Goal: Ask a question

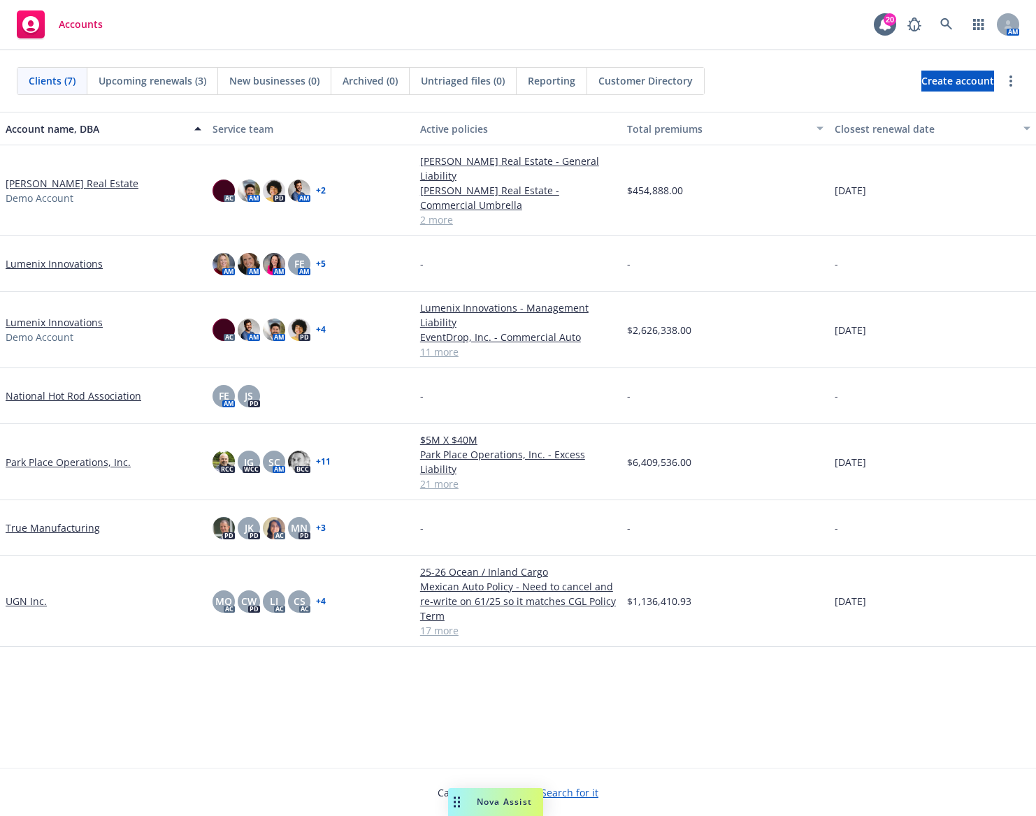
click at [509, 795] on div "Nova Assist" at bounding box center [495, 802] width 95 height 28
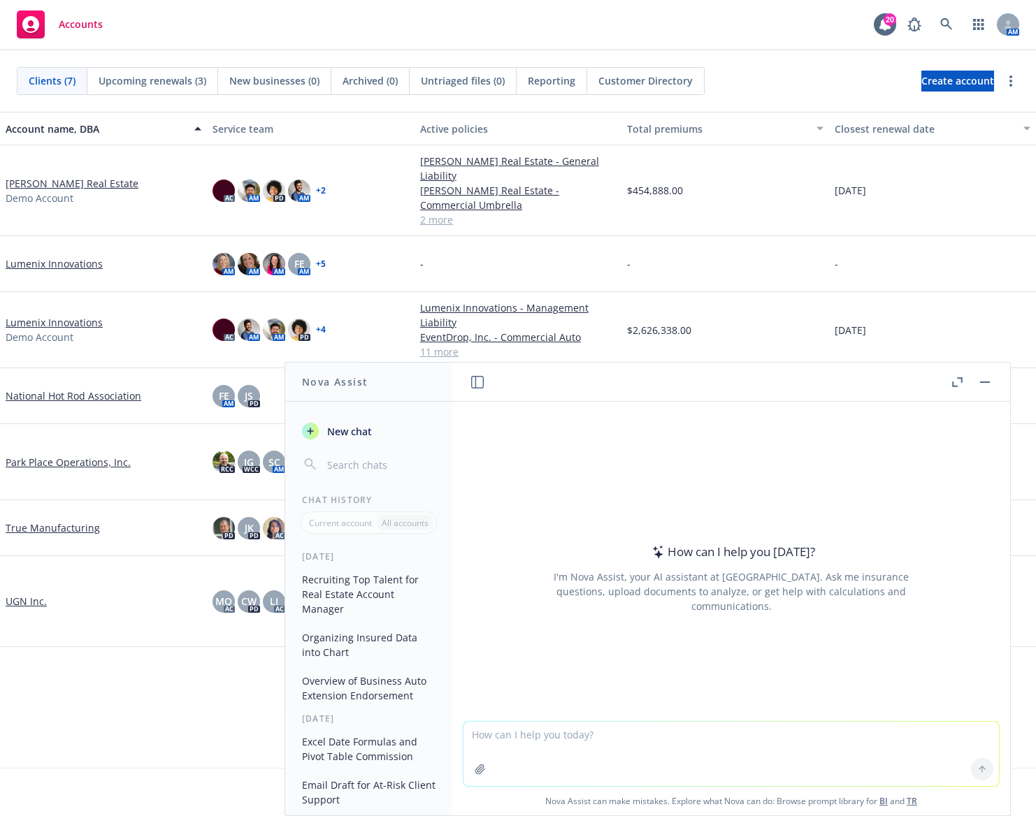
click at [565, 744] on textarea at bounding box center [730, 754] width 535 height 64
type textarea "What vehicle class is F550?"
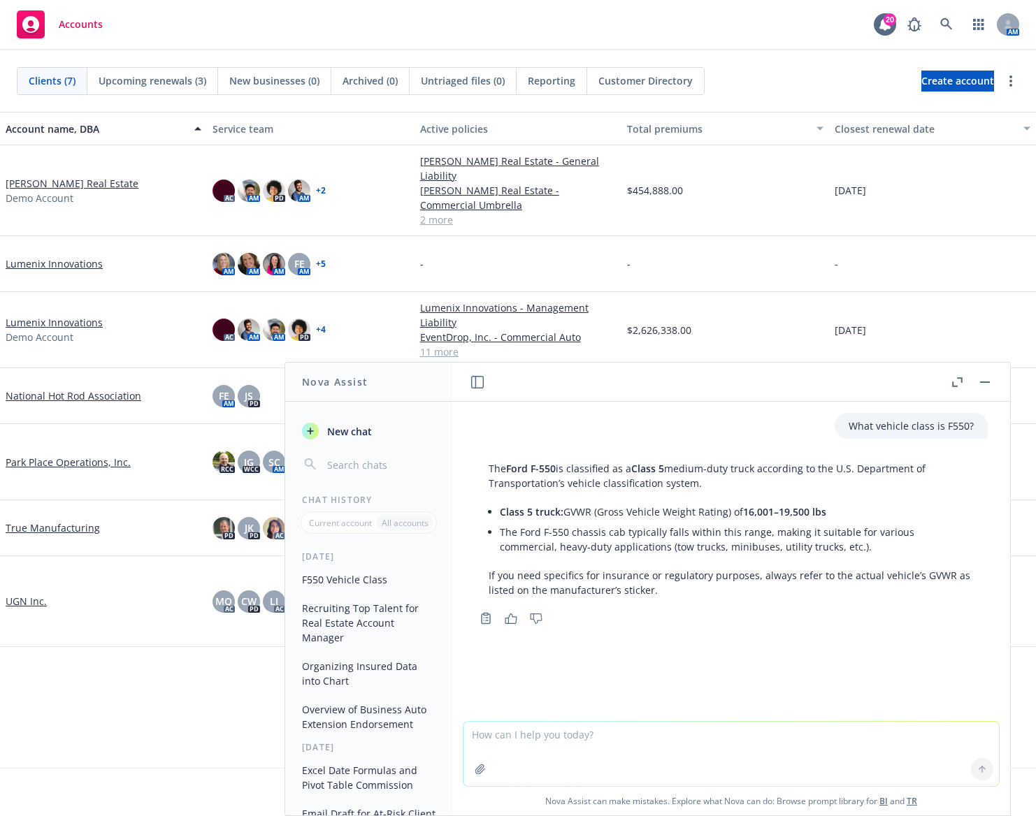
click at [598, 730] on textarea at bounding box center [730, 754] width 535 height 64
paste textarea "33499-HEAVY TRUCK"
click at [465, 736] on textarea "33499-HEAVY TRUCK" at bounding box center [730, 753] width 535 height 66
type textarea "wHAT IS THE CODE THAT GOES WITH IT? EXl 33499-HEAVY TRUCK"
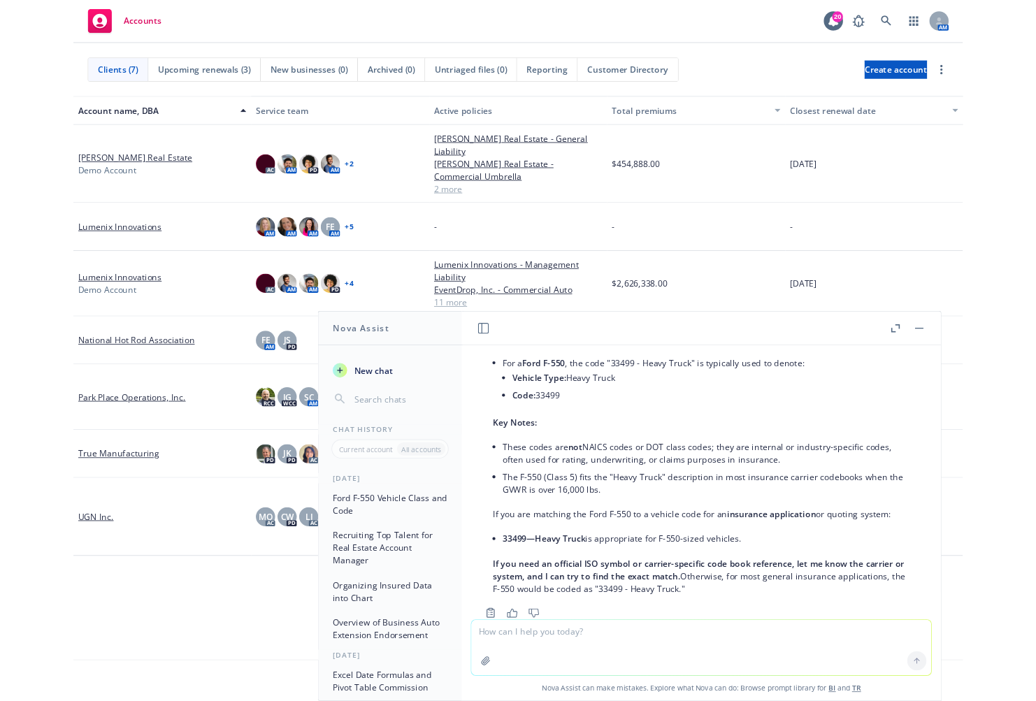
scroll to position [372, 0]
